Goal: Find specific page/section: Find specific page/section

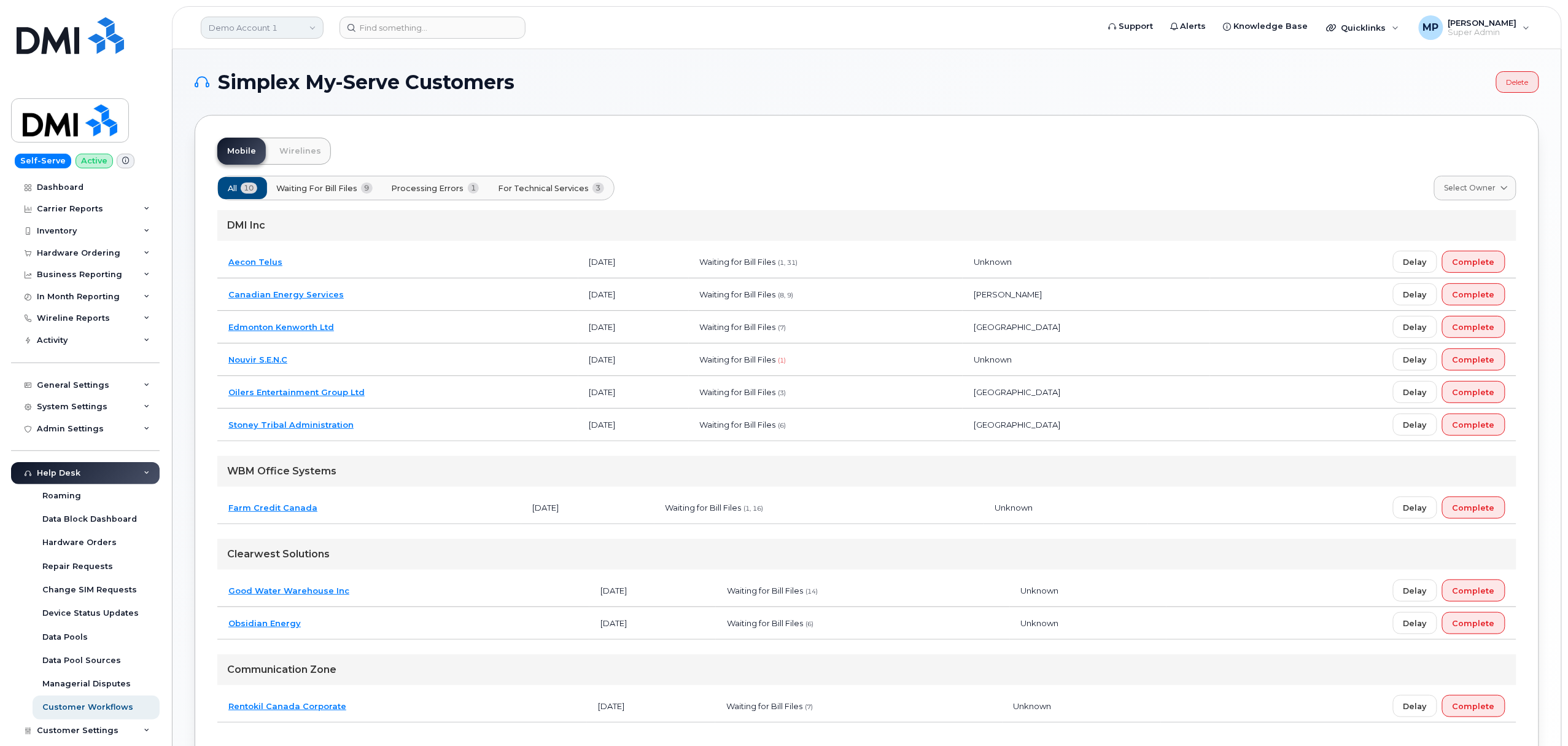
click at [259, 23] on link "Demo Account 1" at bounding box center [262, 27] width 123 height 22
click at [706, 111] on div "Simplex My-Serve Customers Delete Mobile Wirelines All 10 Waiting for Bill File…" at bounding box center [867, 421] width 1345 height 700
click at [279, 29] on link "Demo Account 1" at bounding box center [262, 27] width 123 height 22
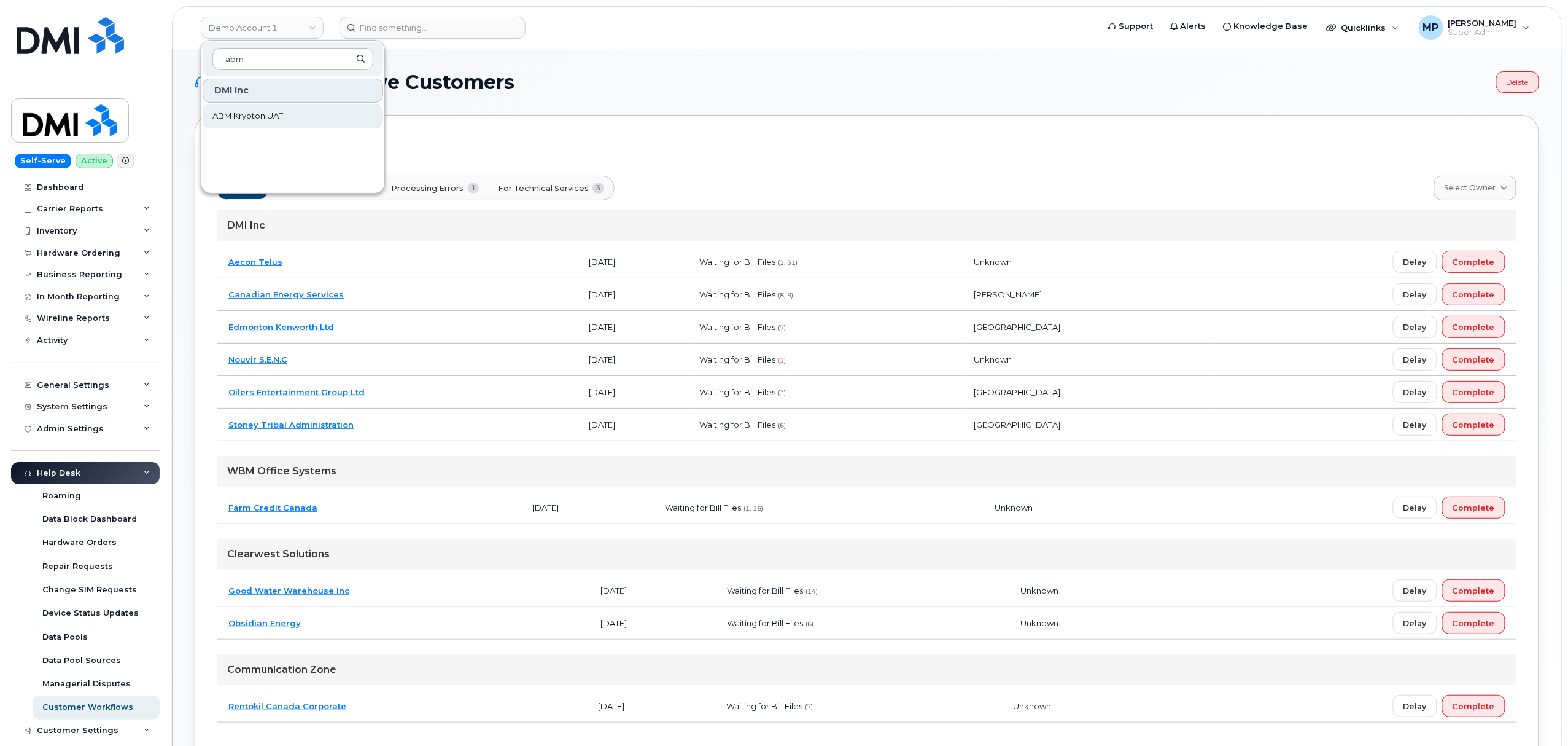
type input "abm"
click at [281, 114] on span "ABM Krypton UAT" at bounding box center [247, 116] width 70 height 12
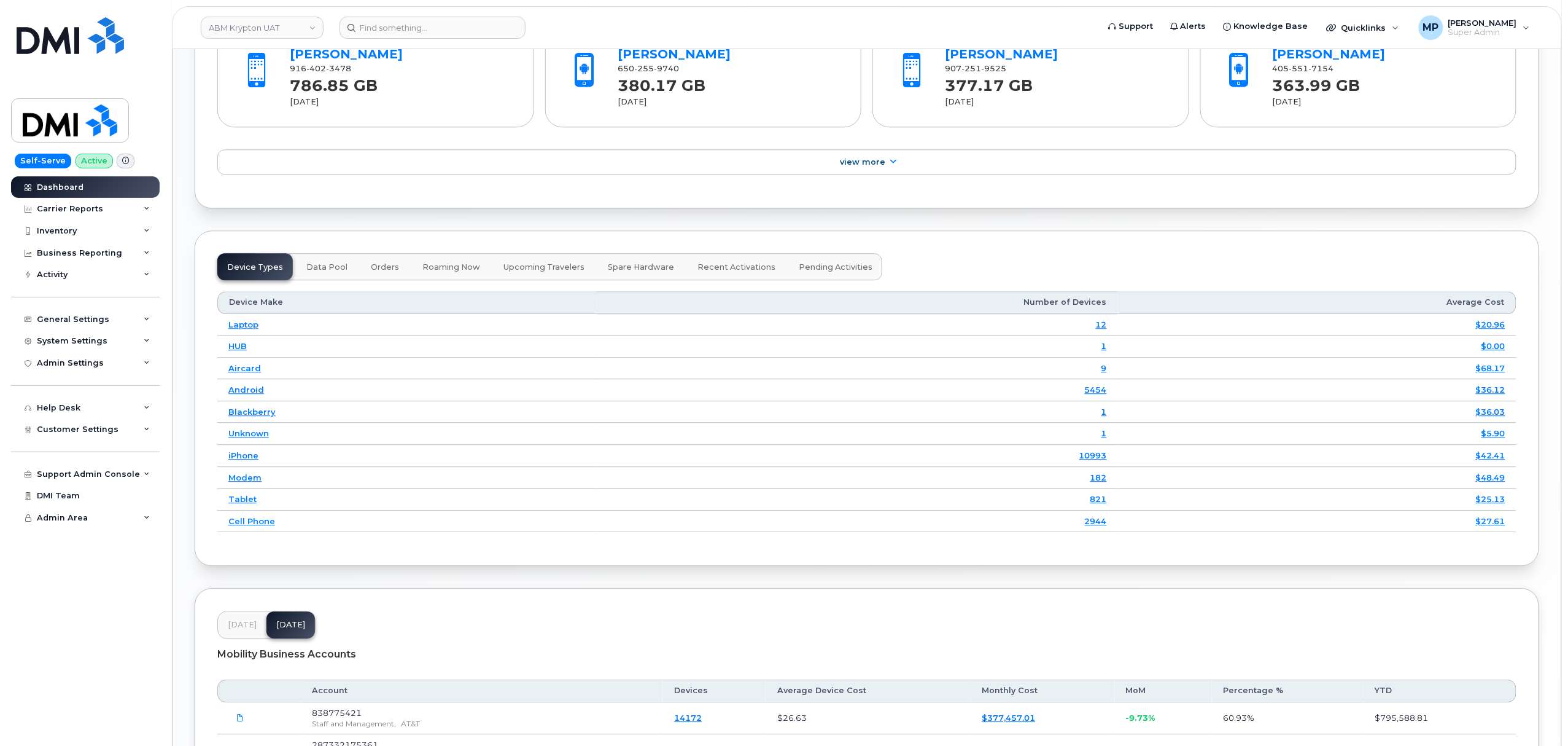
scroll to position [1743, 0]
